Goal: Task Accomplishment & Management: Manage account settings

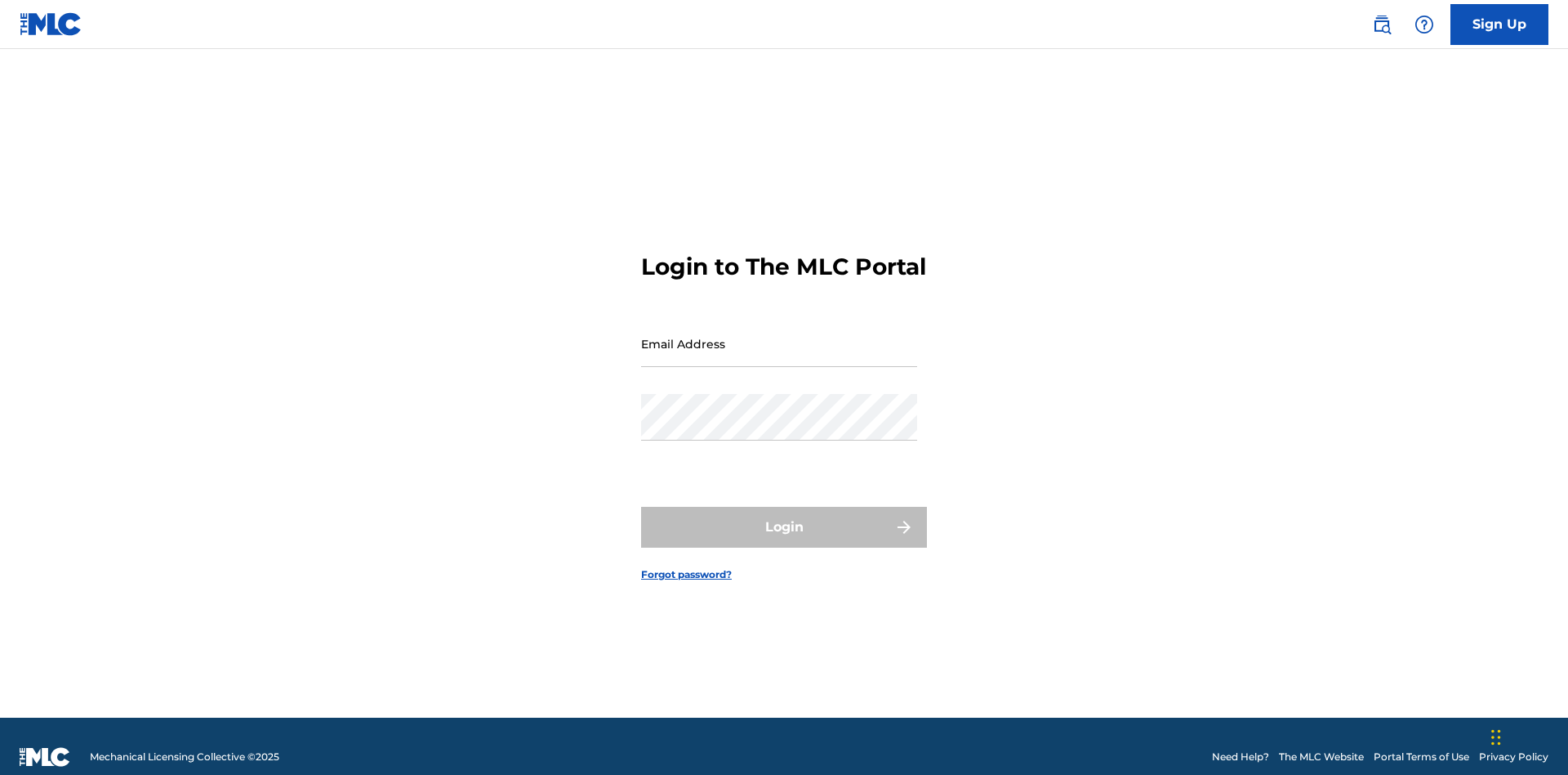
scroll to position [21, 0]
click at [779, 336] on input "Email Address" at bounding box center [778, 343] width 276 height 46
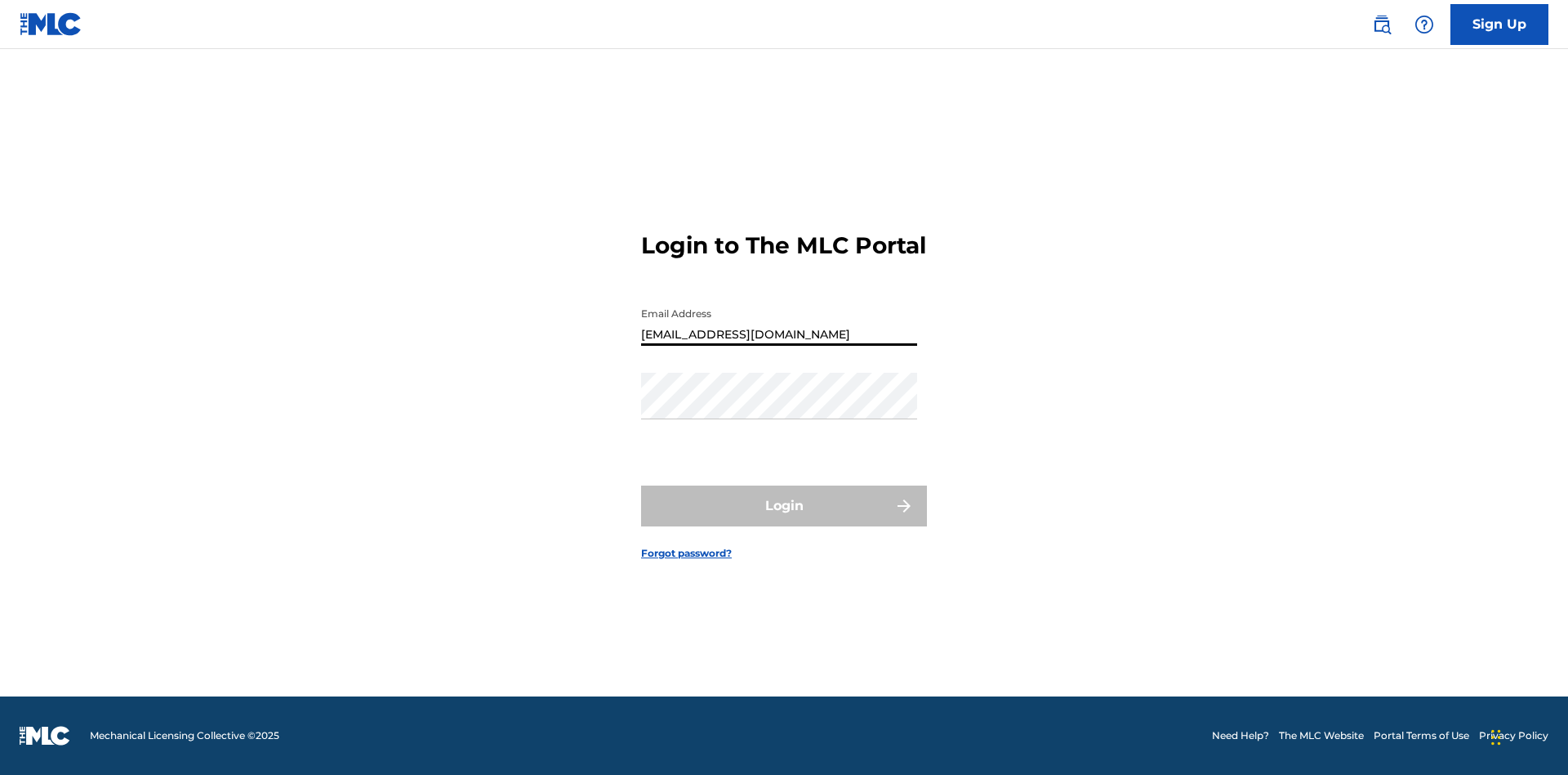
type input "Duke.McTesterson@gmail.com"
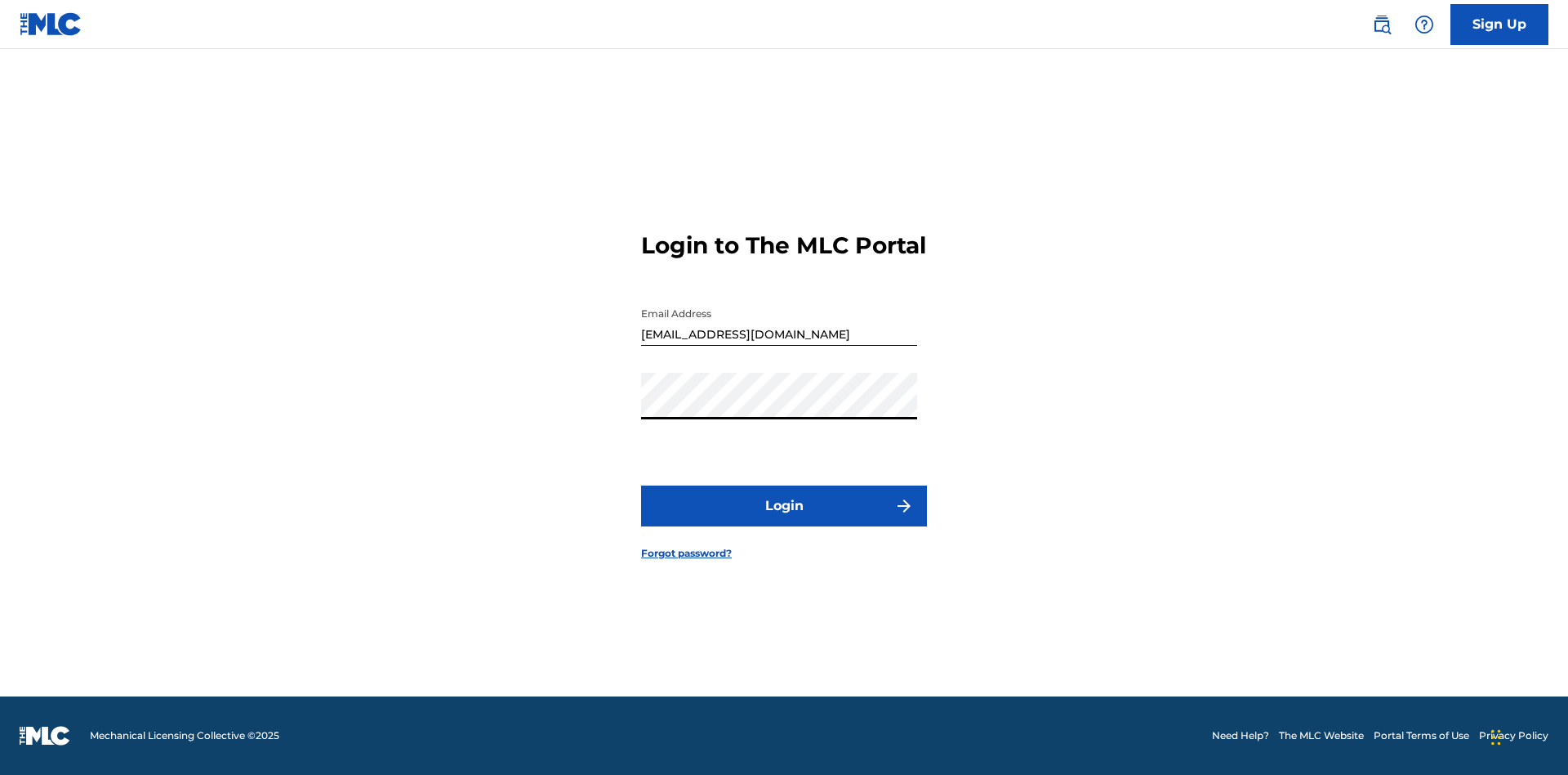
click at [784, 520] on button "Login" at bounding box center [784, 506] width 286 height 41
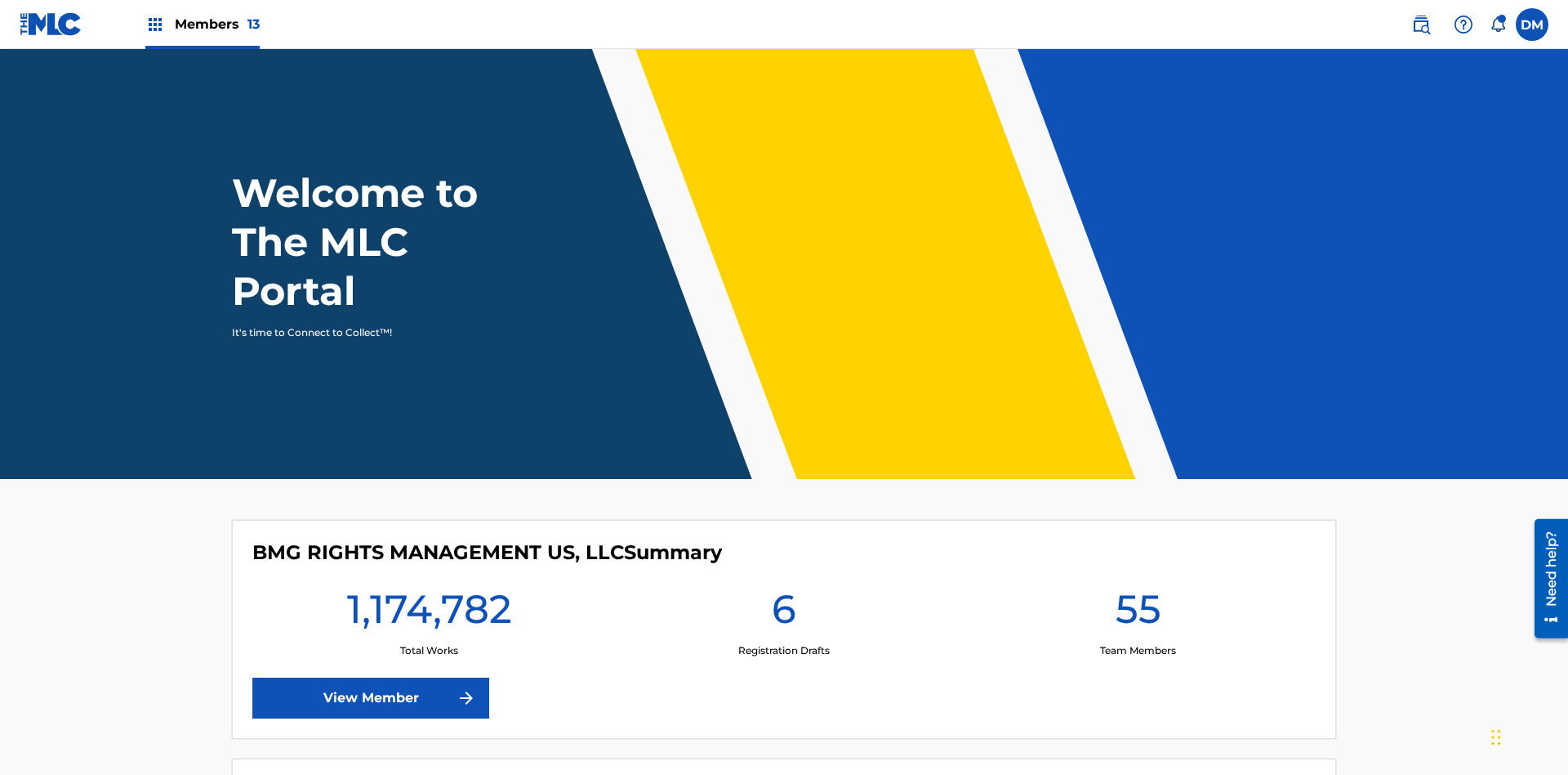
click at [202, 24] on span "Members 13" at bounding box center [217, 25] width 85 height 19
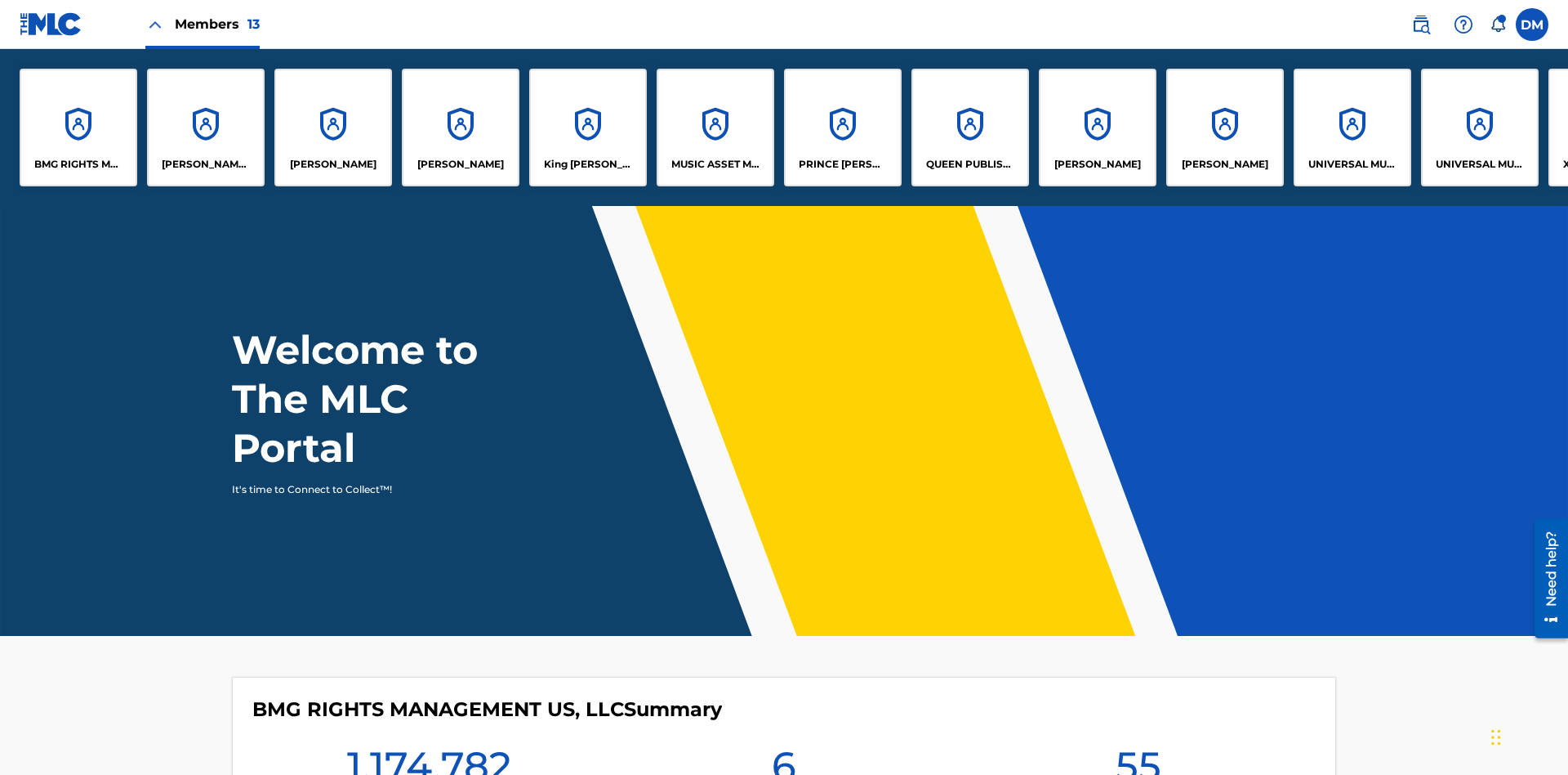
click at [1352, 164] on p "UNIVERSAL MUSIC PUB GROUP" at bounding box center [1353, 164] width 89 height 15
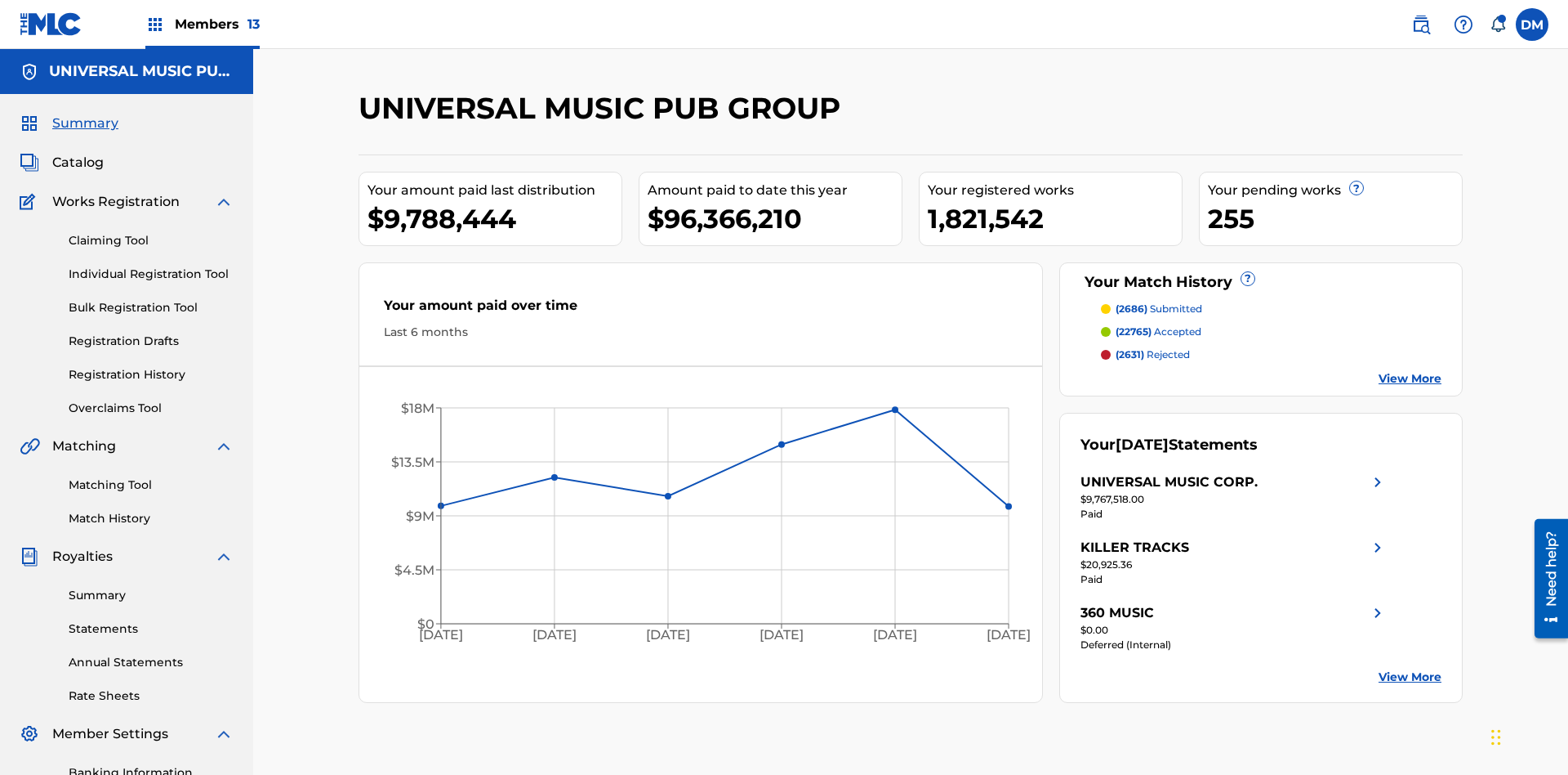
click at [151, 510] on link "Match History" at bounding box center [151, 519] width 165 height 17
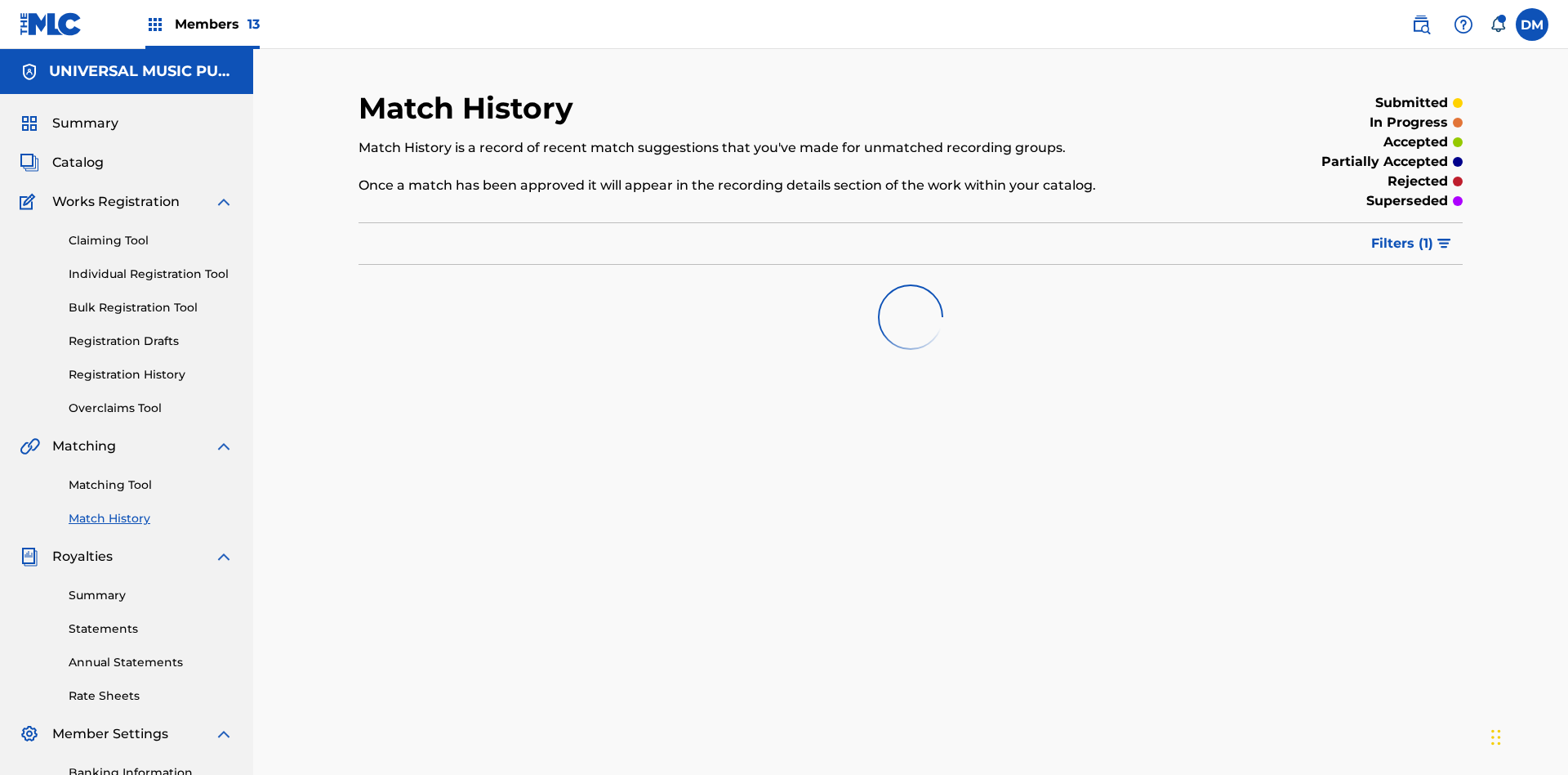
click at [1402, 233] on span "Filters ( 1 )" at bounding box center [1401, 243] width 62 height 20
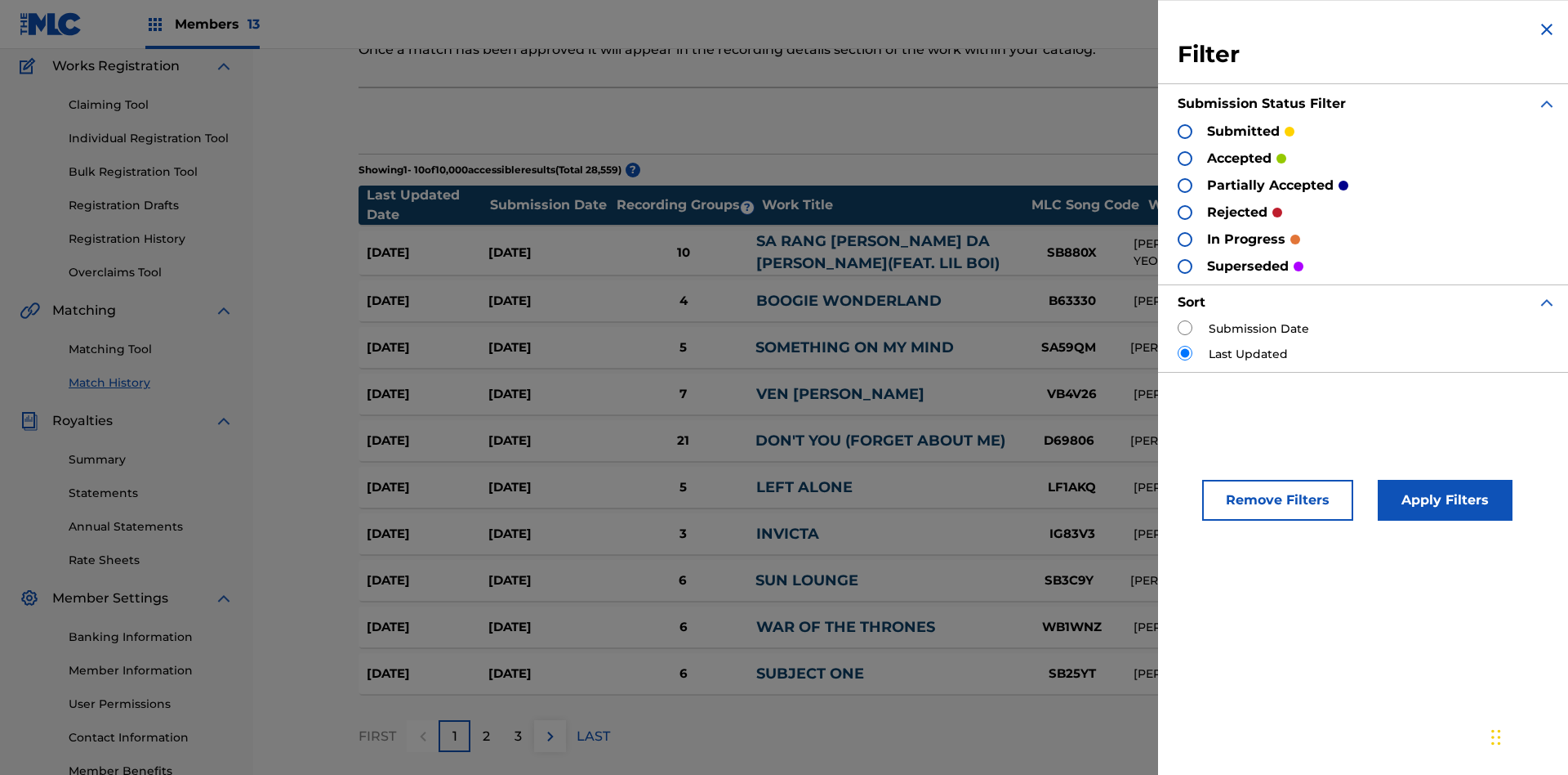
click at [1185, 131] on div at bounding box center [1185, 132] width 15 height 15
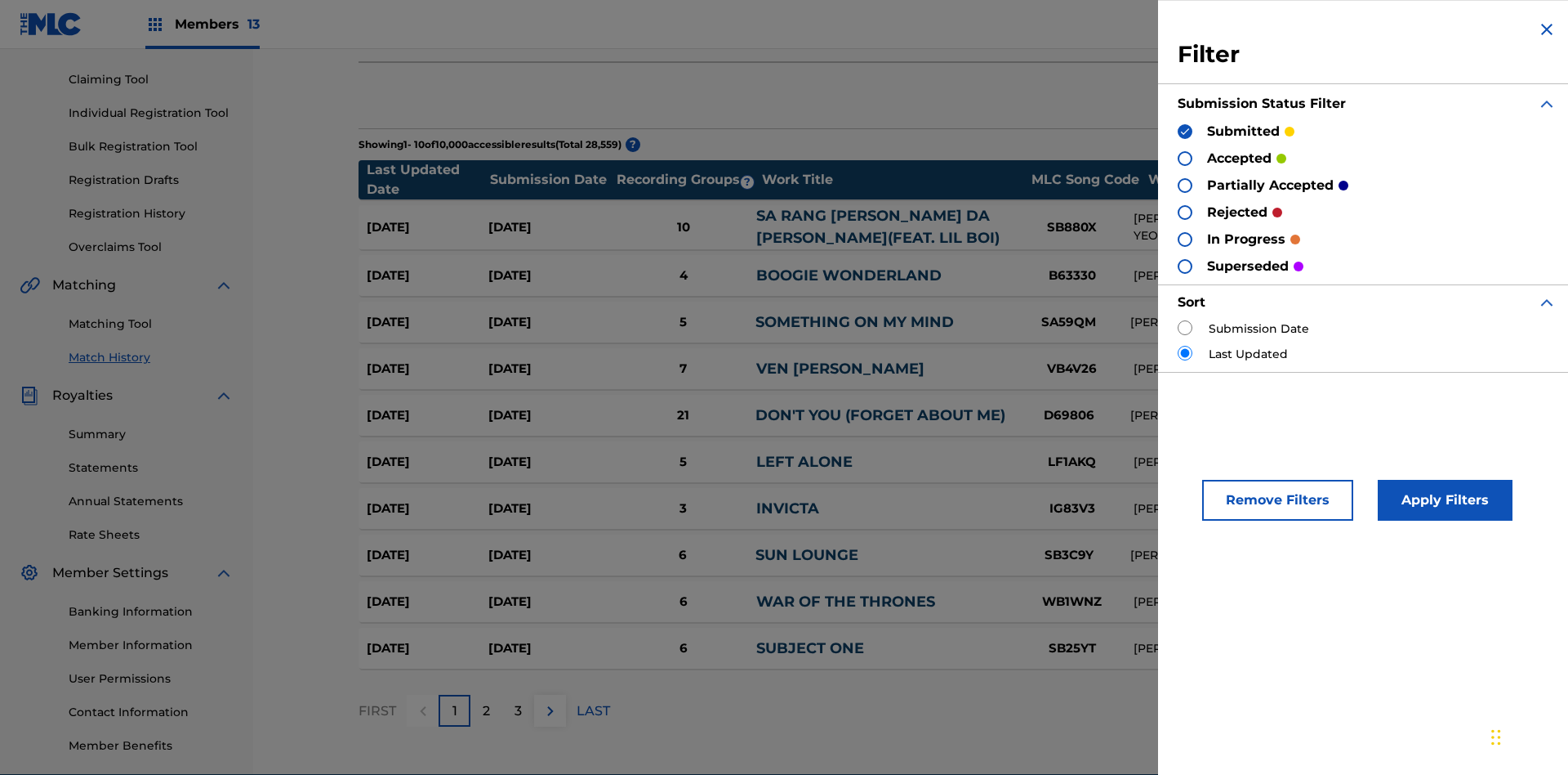
click at [1442, 500] on button "Apply Filters" at bounding box center [1445, 500] width 135 height 41
